Goal: Task Accomplishment & Management: Complete application form

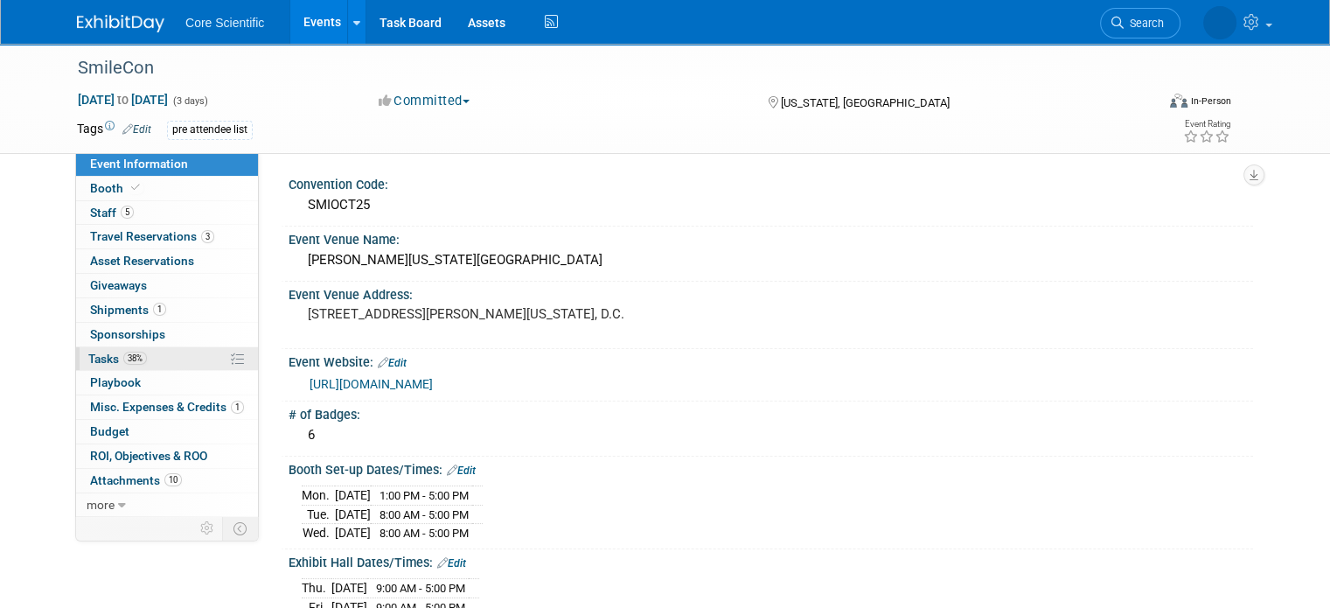
click at [143, 365] on link "38% Tasks 38%" at bounding box center [167, 359] width 182 height 24
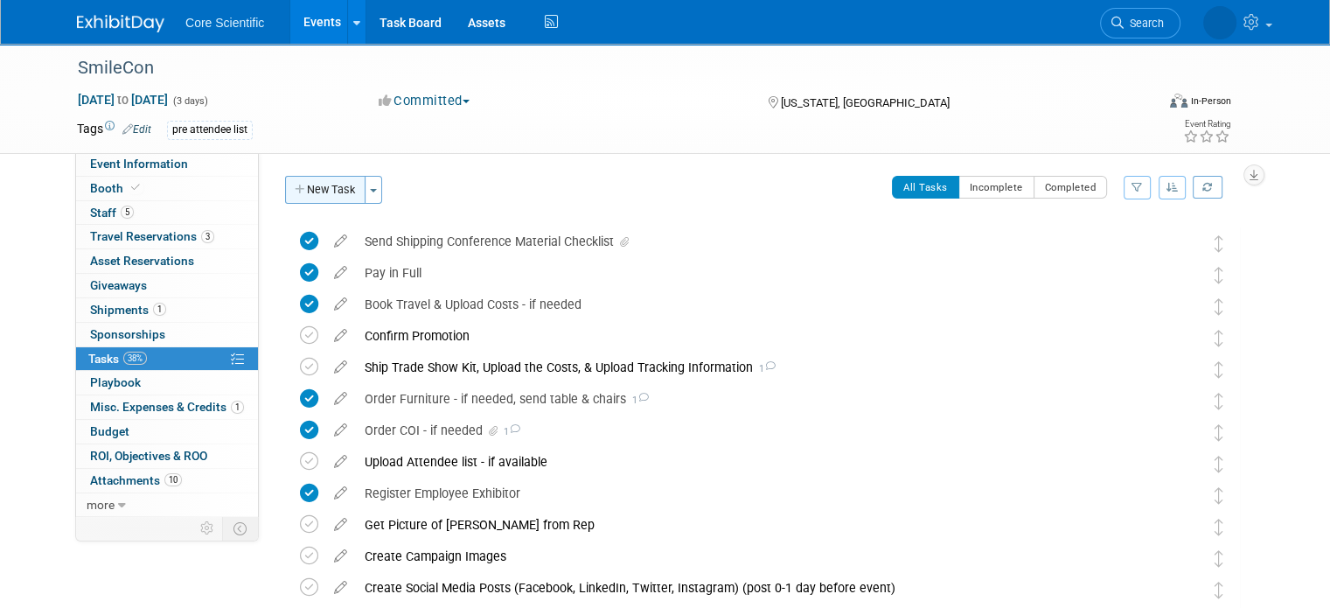
click at [308, 186] on button "New Task" at bounding box center [325, 190] width 80 height 28
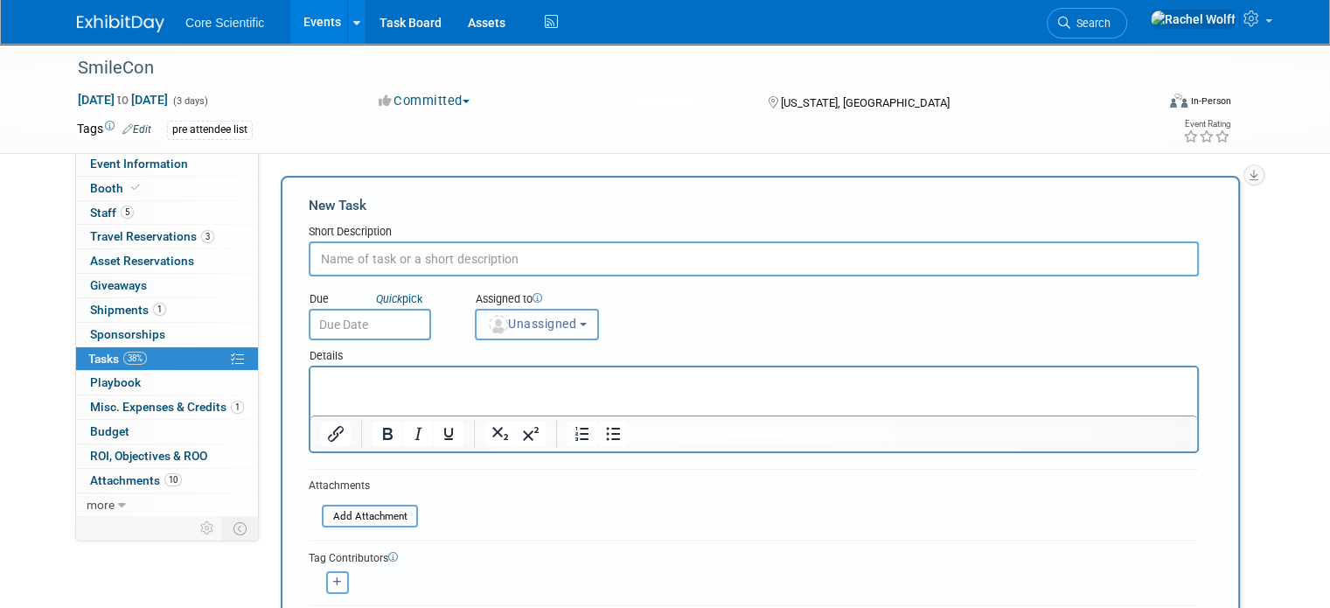
click at [549, 324] on span "Unassigned" at bounding box center [531, 324] width 89 height 14
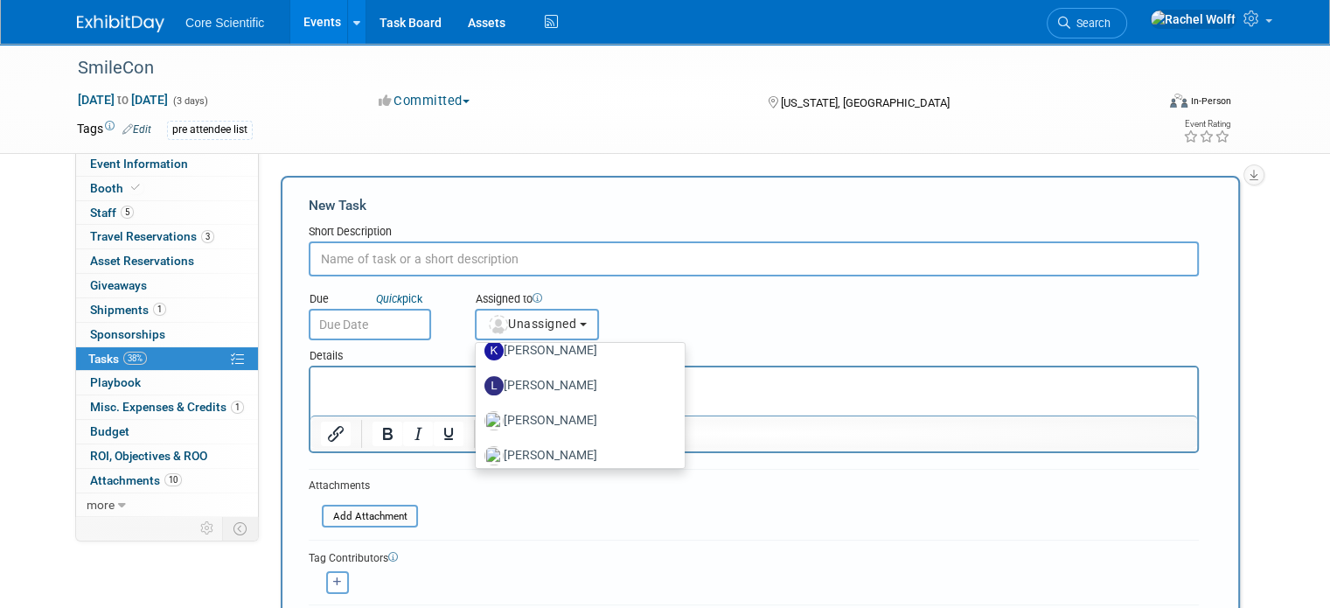
scroll to position [787, 0]
click at [503, 345] on label "[PERSON_NAME] (me)" at bounding box center [575, 351] width 183 height 28
click at [478, 345] on input "[PERSON_NAME] (me)" at bounding box center [472, 348] width 11 height 11
select select "f067b7c5-6263-42b2-85fe-2d07cbf20320"
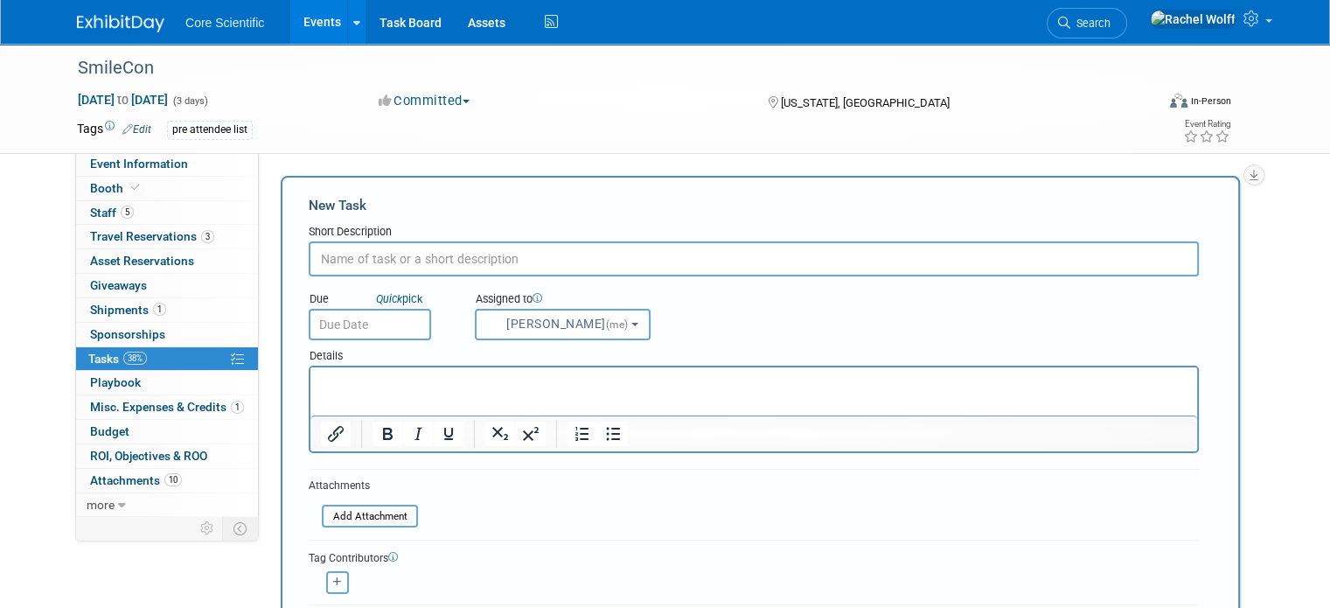
click at [446, 261] on input "text" at bounding box center [754, 258] width 890 height 35
type input "a"
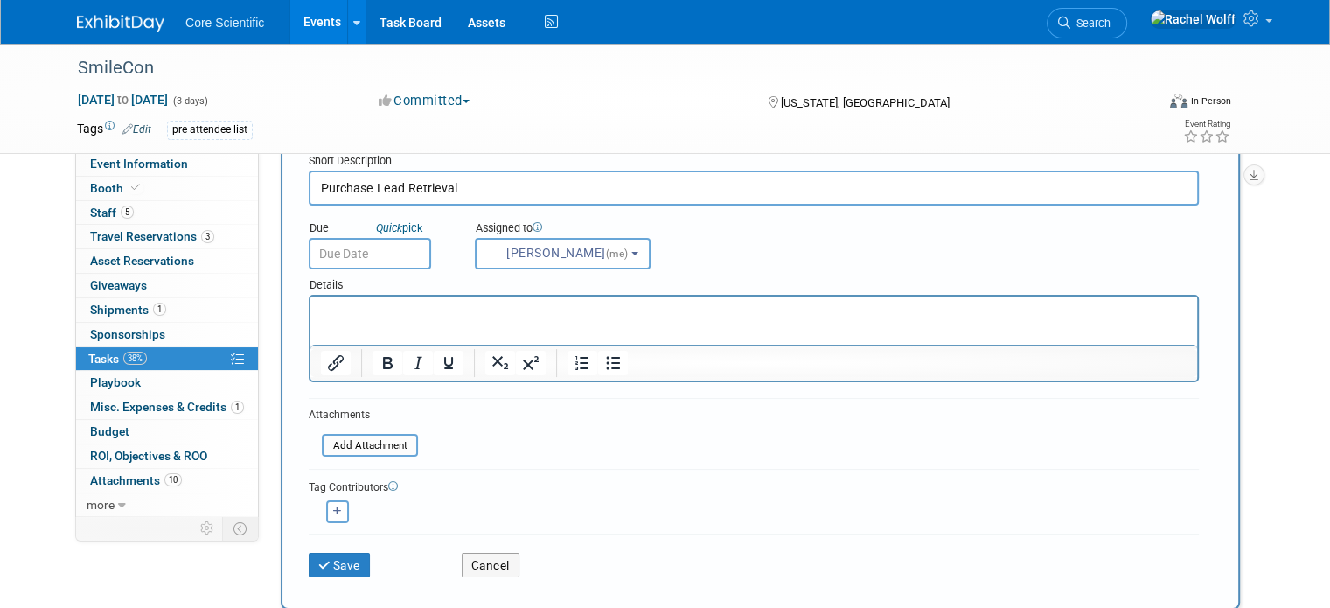
scroll to position [175, 0]
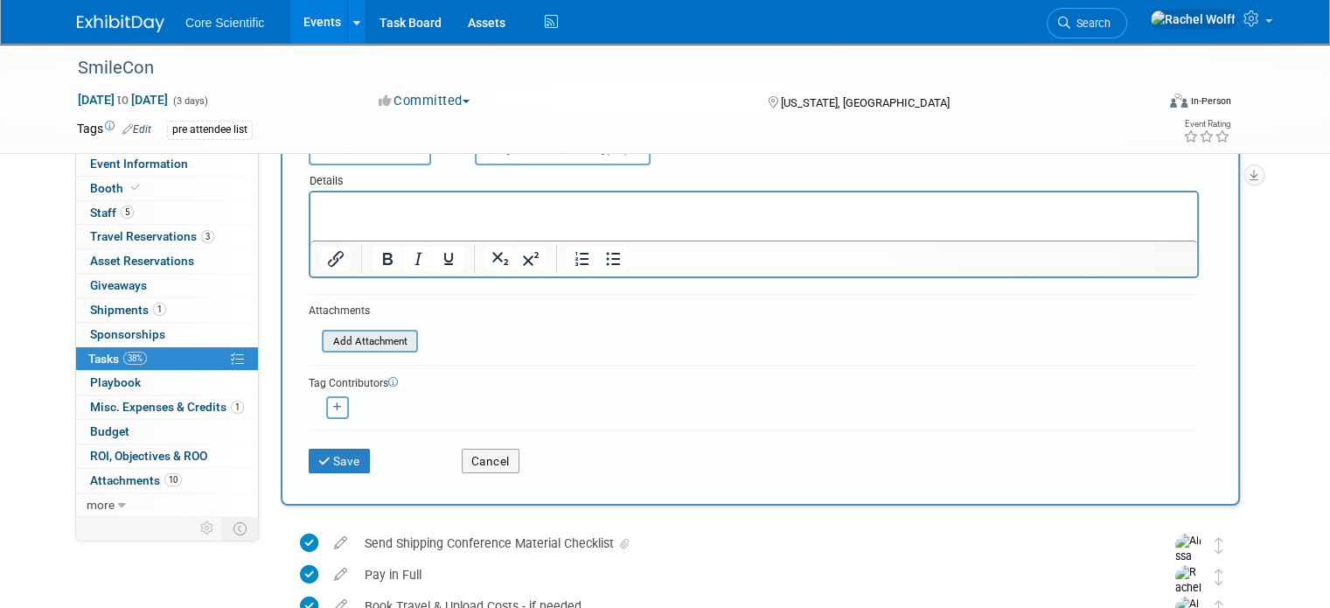
type input "Purchase Lead Retrieval"
click at [377, 336] on input "file" at bounding box center [312, 341] width 208 height 20
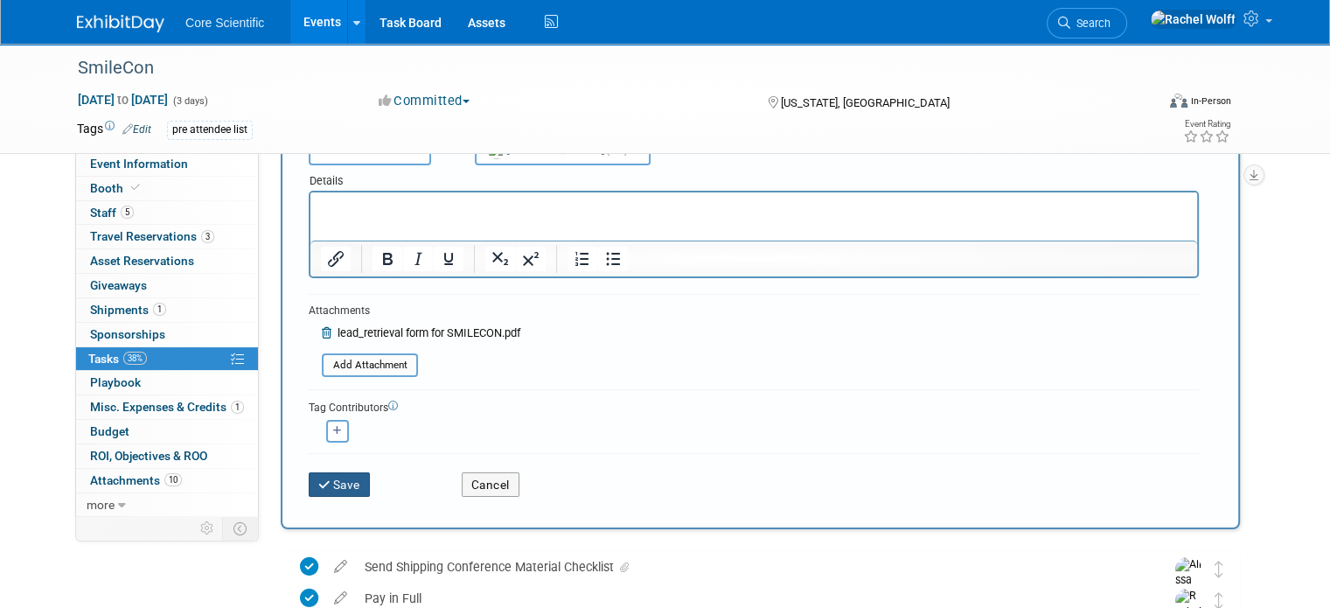
click at [318, 480] on icon "submit" at bounding box center [325, 485] width 15 height 12
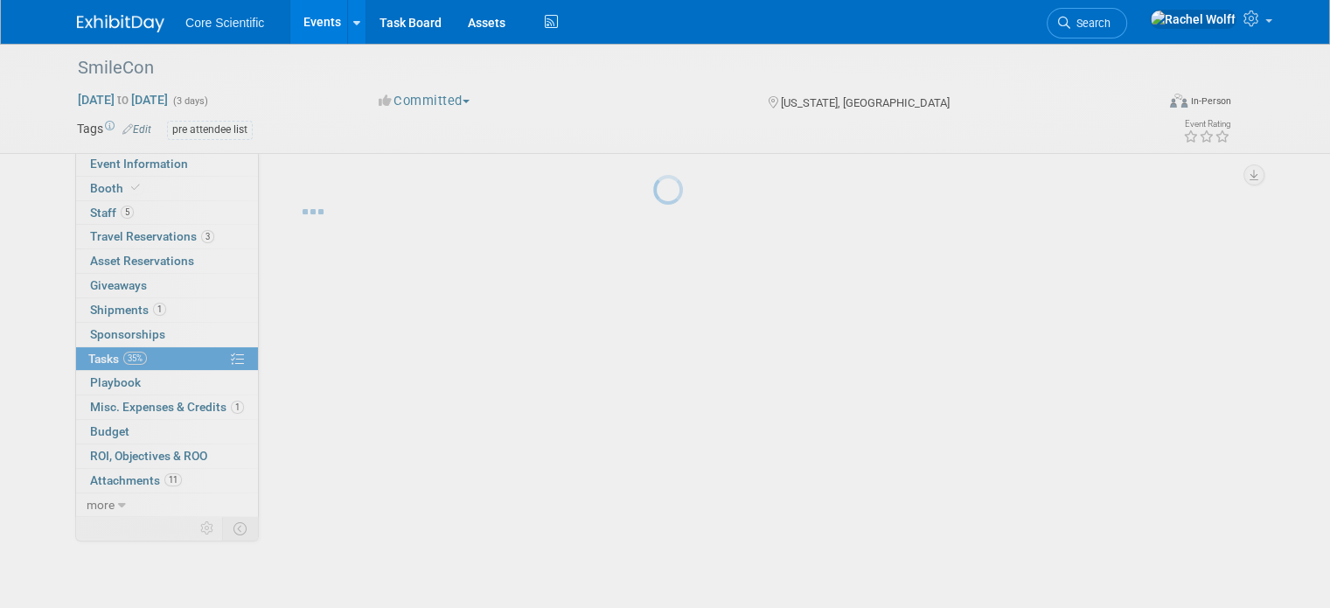
scroll to position [0, 0]
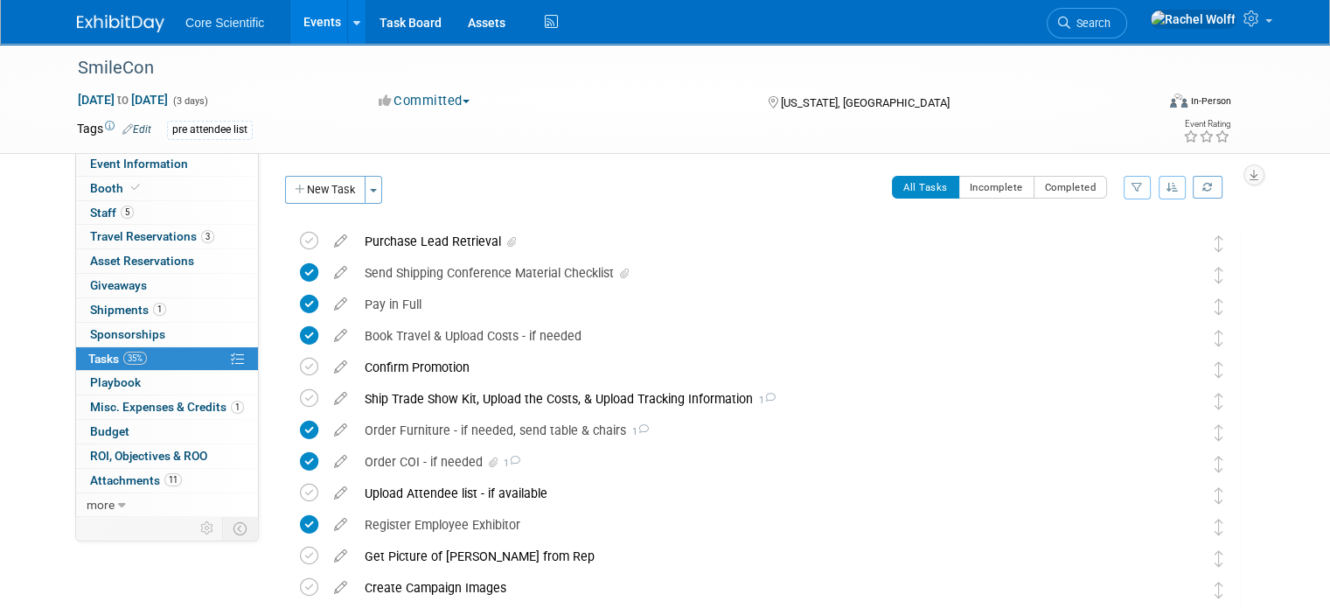
click at [1253, 287] on div "Convention Code: SMIOCT25 Event Venue Name: [PERSON_NAME][US_STATE][GEOGRAPHIC_…" at bounding box center [756, 333] width 994 height 363
click at [115, 35] on div "Core Scientific Events Add Event Bulk Upload Events Shareable Event Boards Rece…" at bounding box center [665, 22] width 1176 height 44
